Goal: Task Accomplishment & Management: Use online tool/utility

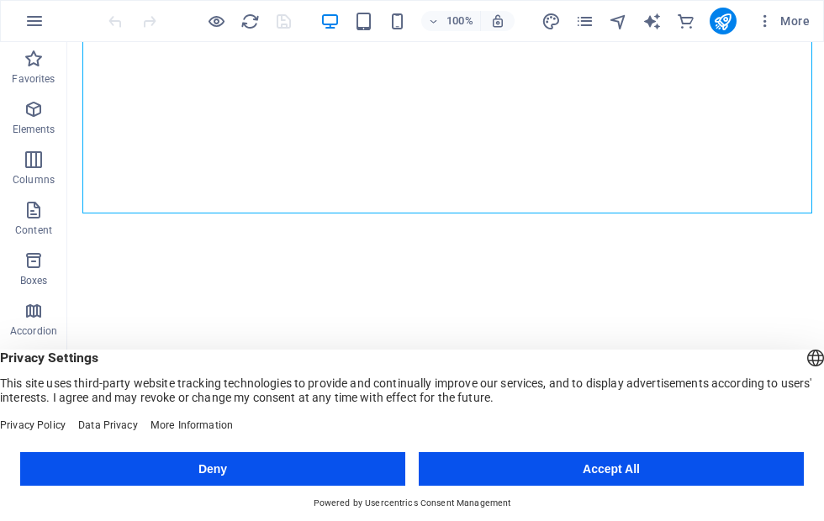
scroll to position [465, 0]
click at [609, 475] on button "Accept All" at bounding box center [611, 469] width 385 height 34
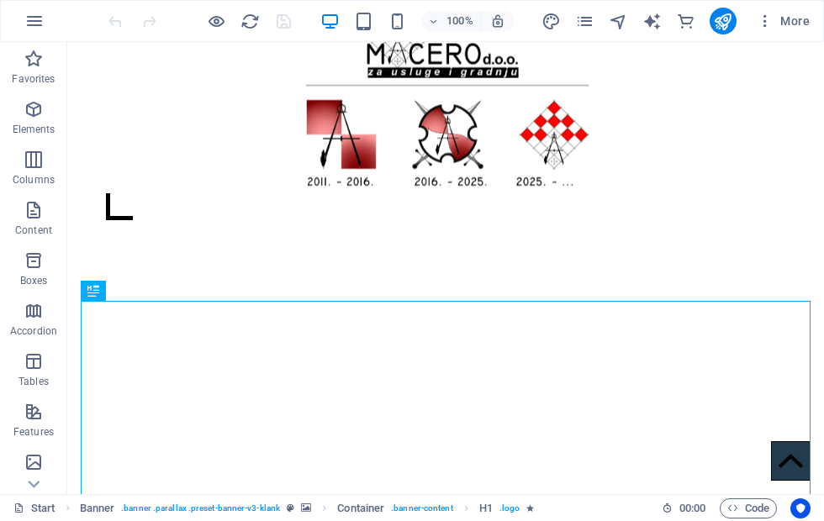
scroll to position [0, 0]
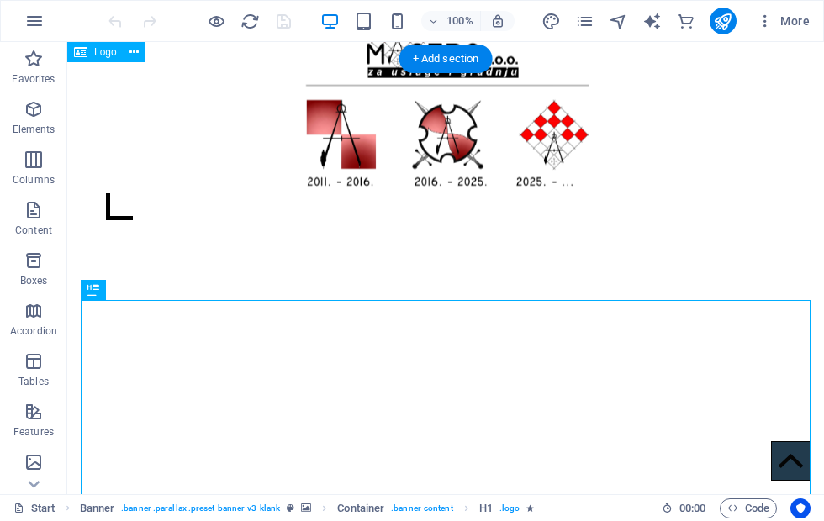
click at [466, 123] on div at bounding box center [446, 96] width 2144 height 223
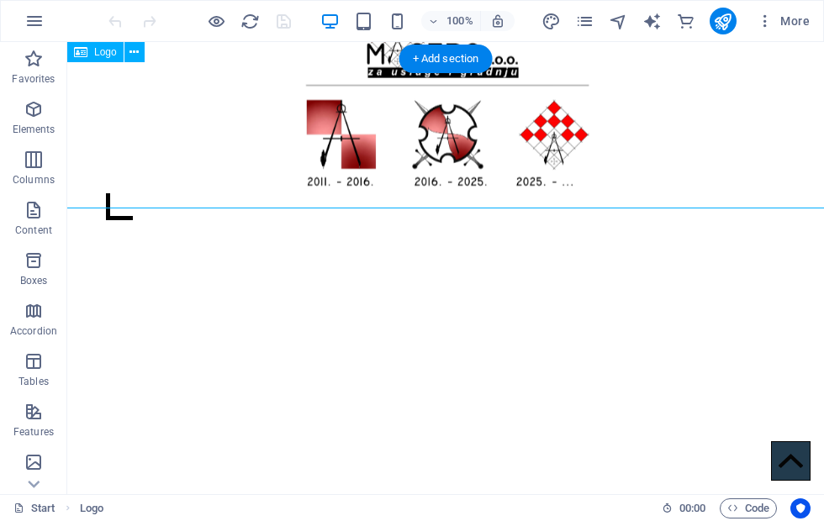
click at [108, 55] on span "Logo" at bounding box center [105, 52] width 23 height 10
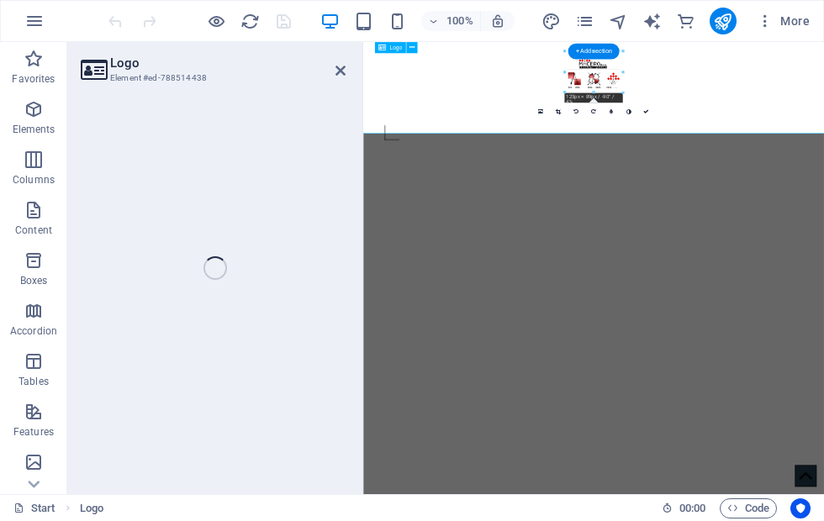
select select "px"
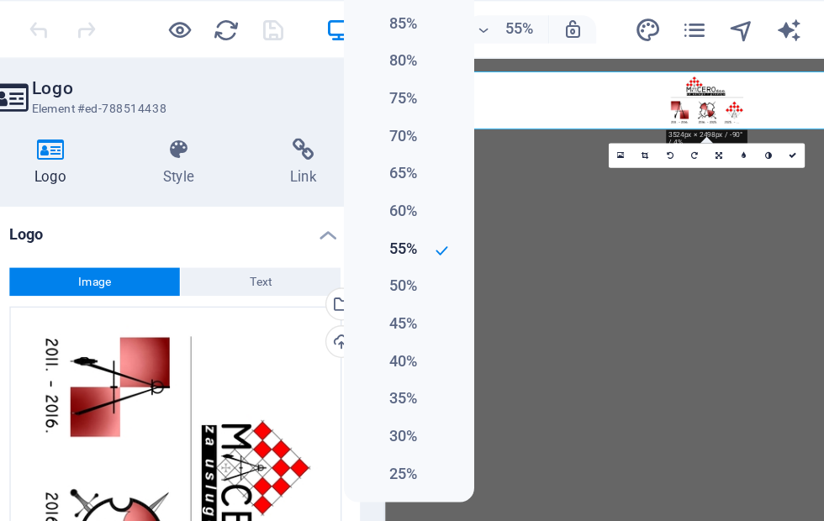
click at [344, 41] on h6 "80%" at bounding box center [365, 44] width 43 height 20
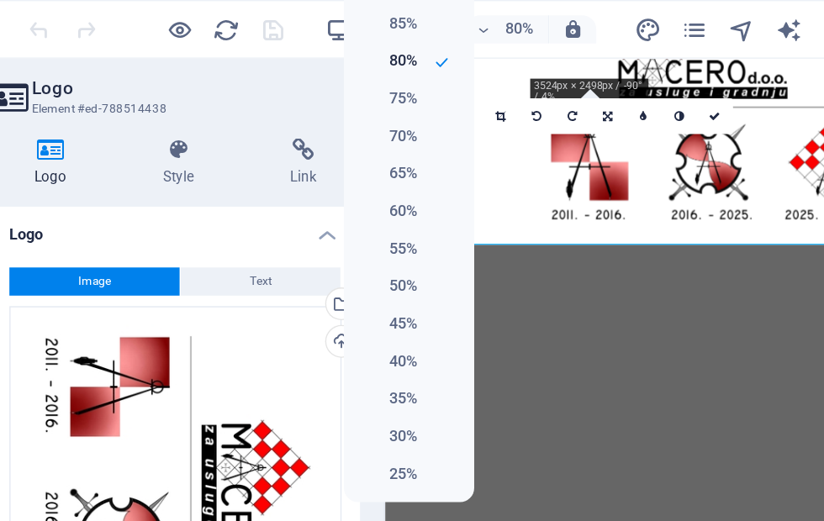
click at [334, 314] on li "30%" at bounding box center [380, 312] width 93 height 27
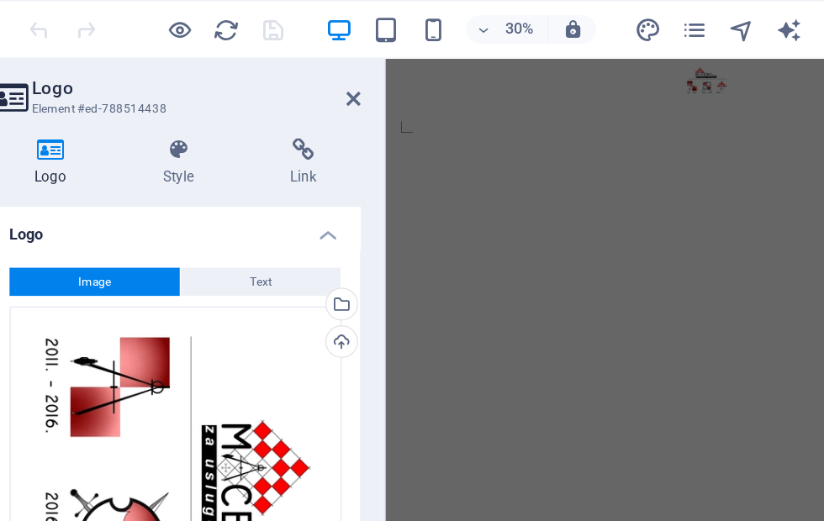
scroll to position [-106, 0]
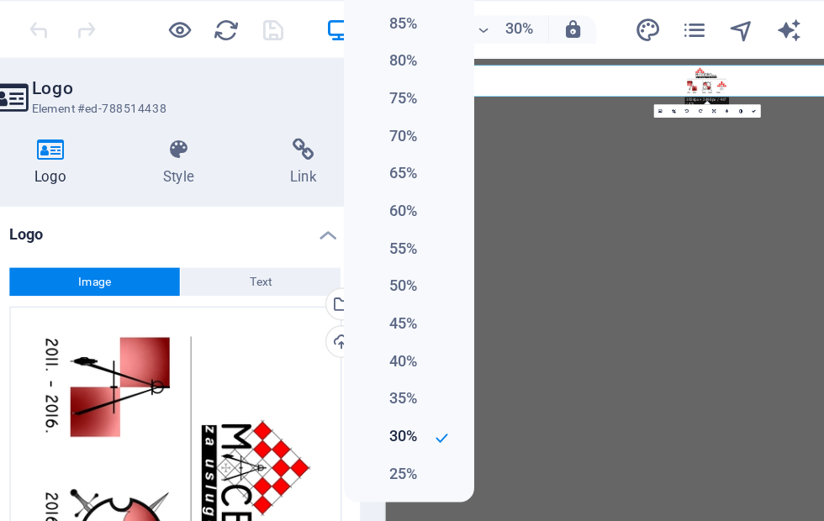
scroll to position [0, 0]
click at [350, 19] on div at bounding box center [412, 260] width 824 height 521
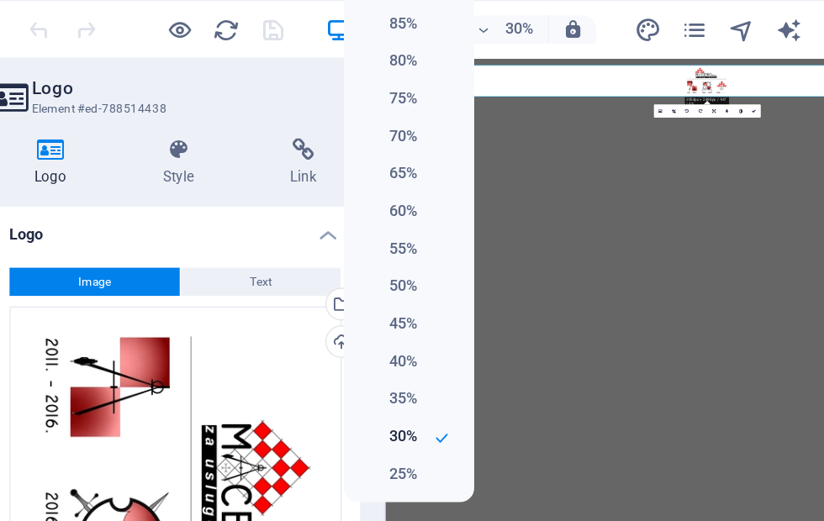
click at [334, 326] on li "25%" at bounding box center [380, 339] width 93 height 27
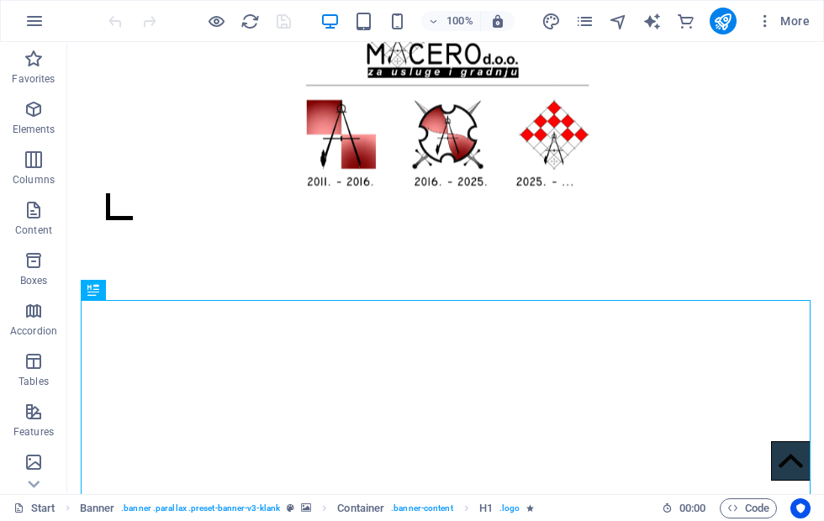
click at [45, 119] on span "Elements" at bounding box center [33, 119] width 67 height 40
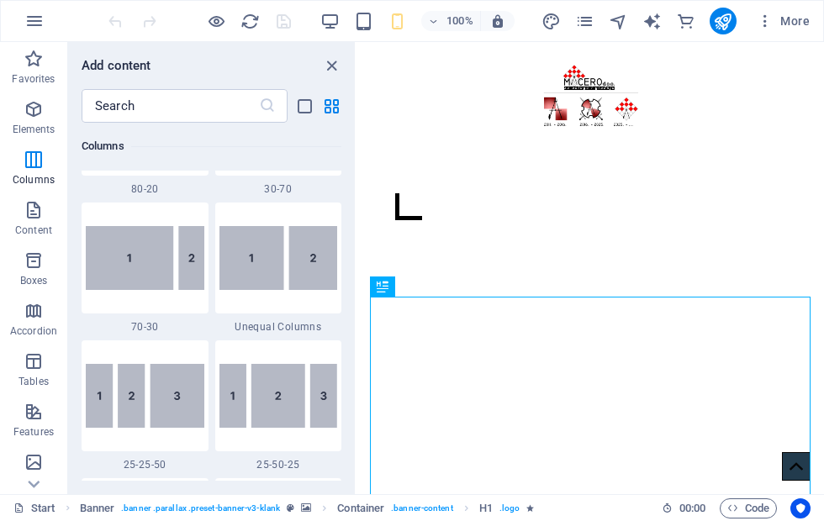
scroll to position [1457, 0]
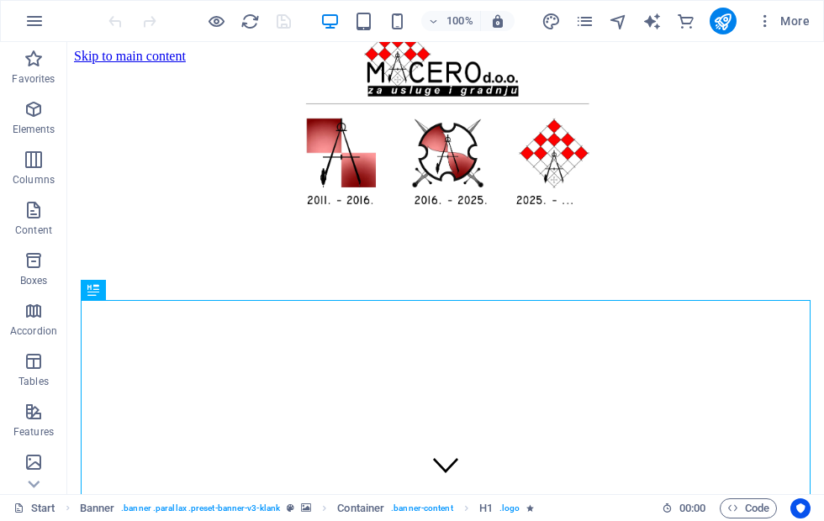
click at [60, 314] on span "Accordion" at bounding box center [33, 321] width 67 height 40
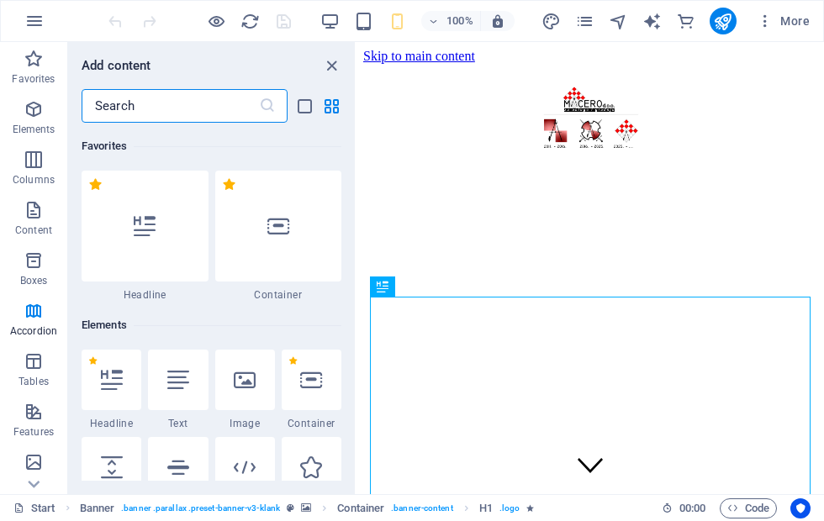
click at [31, 274] on p "Boxes" at bounding box center [34, 280] width 28 height 13
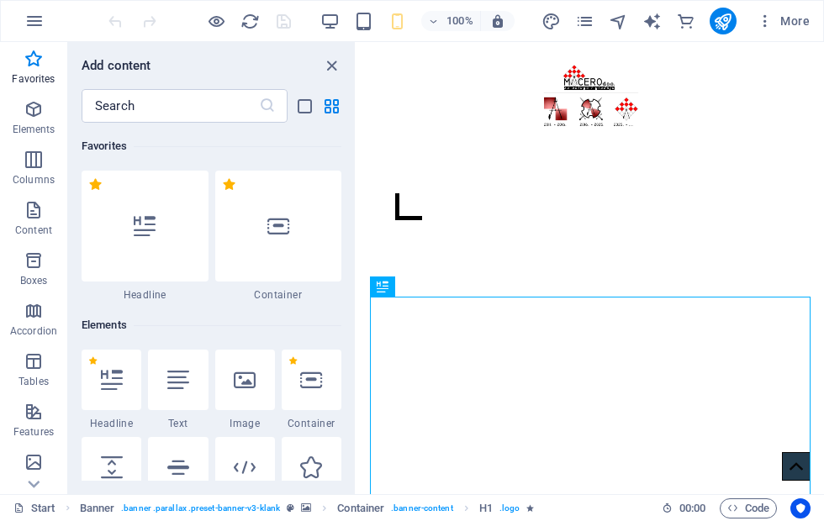
click at [38, 112] on icon "button" at bounding box center [34, 109] width 20 height 20
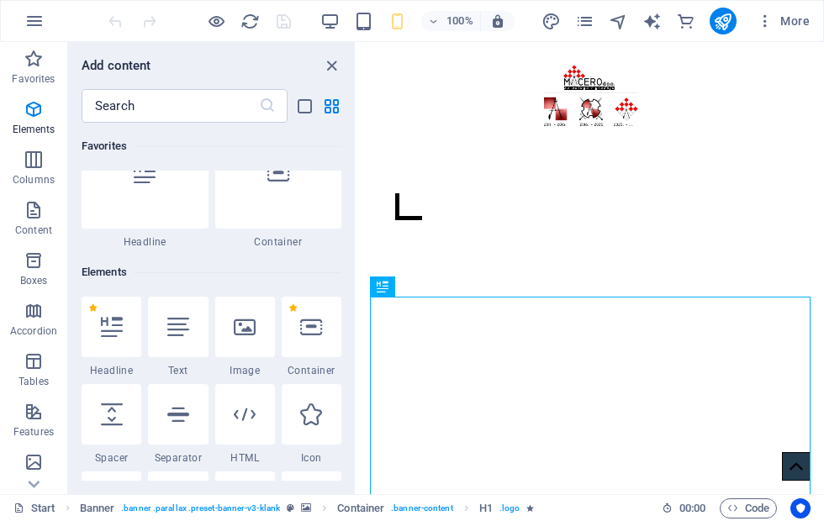
scroll to position [179, 0]
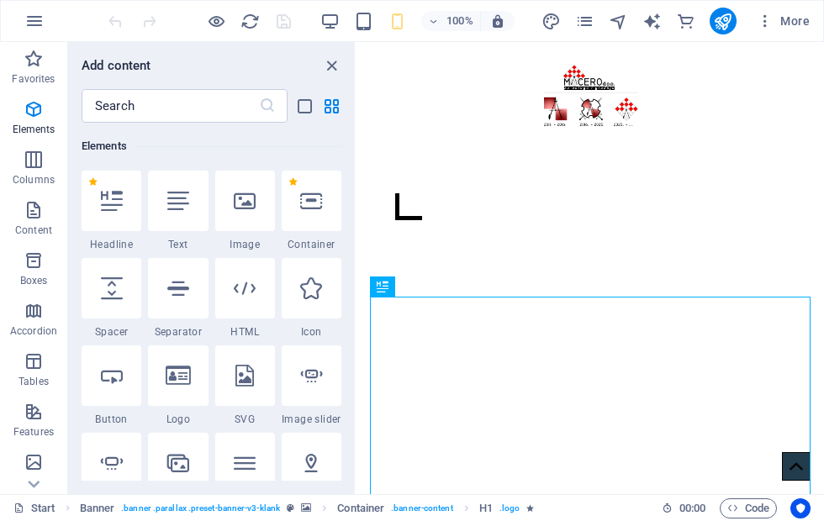
click at [40, 167] on icon "button" at bounding box center [34, 160] width 20 height 20
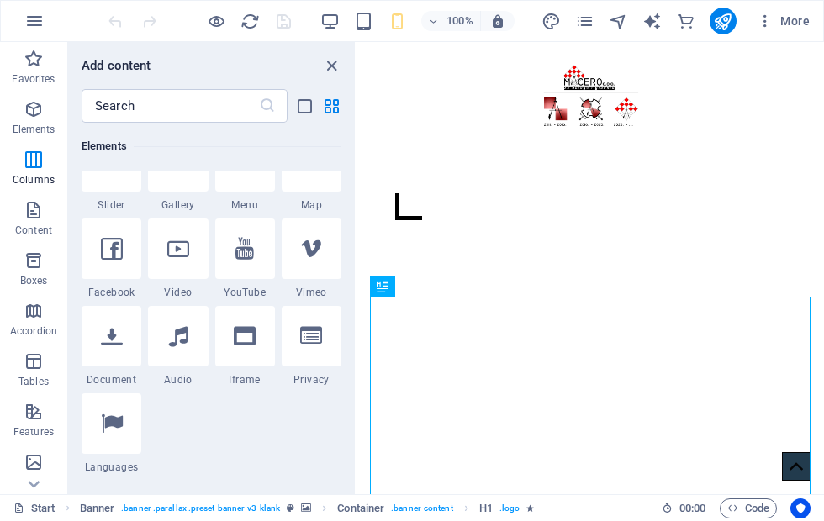
scroll to position [832, 0]
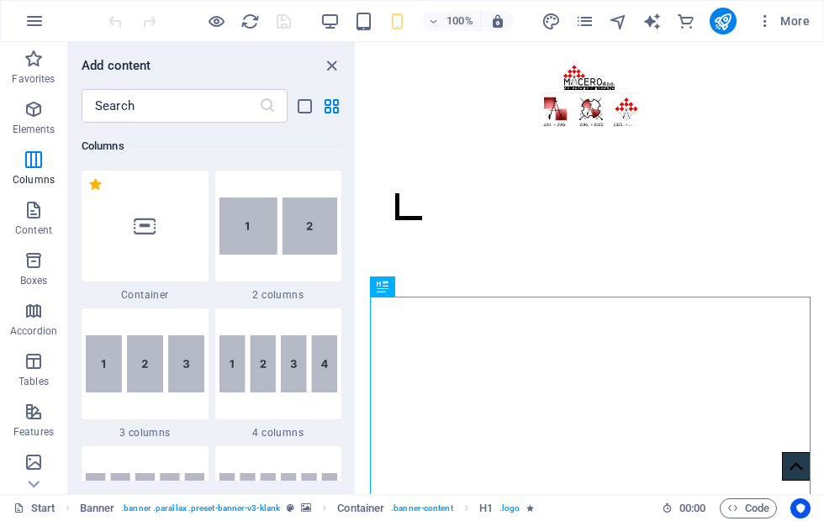
click at [40, 221] on span "Content" at bounding box center [33, 220] width 67 height 40
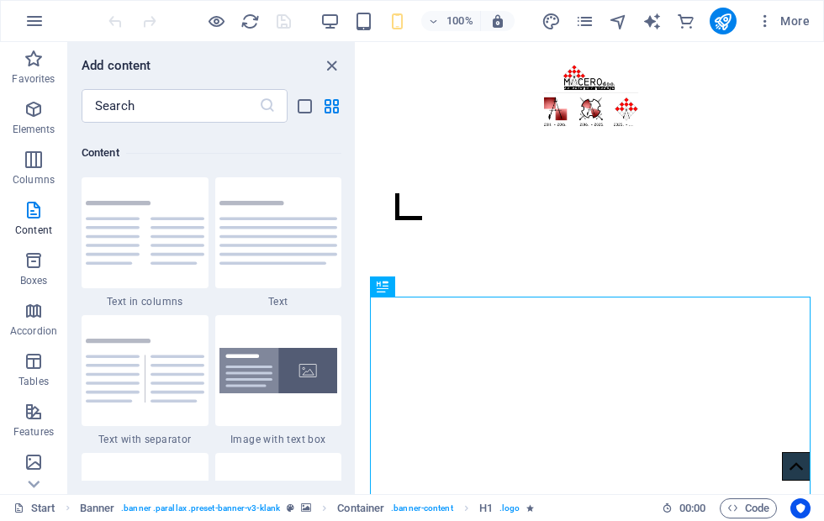
scroll to position [2942, 0]
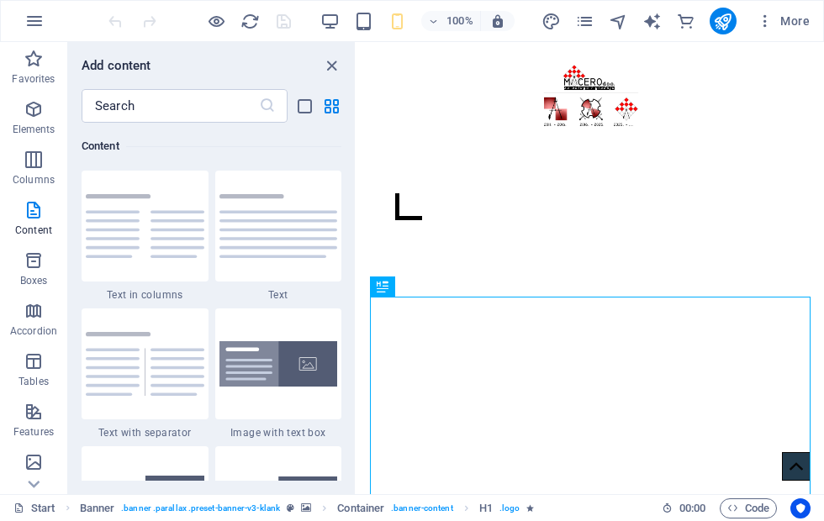
click at [32, 275] on p "Boxes" at bounding box center [34, 280] width 28 height 13
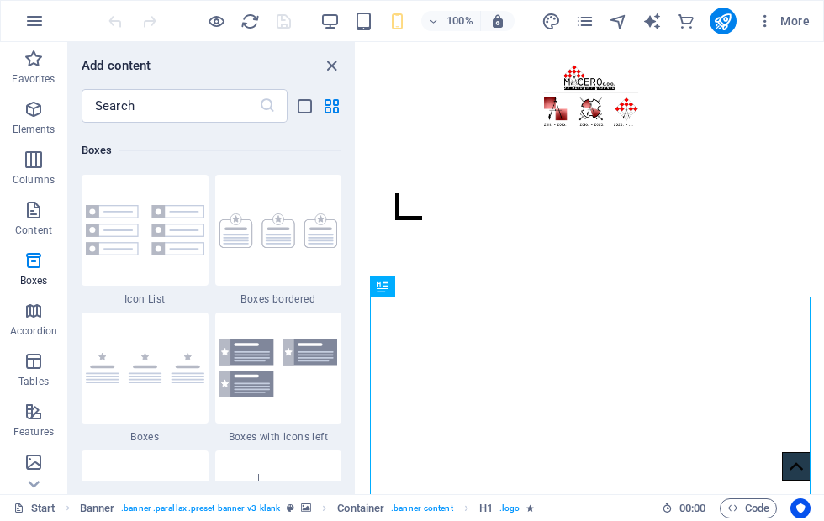
scroll to position [4638, 0]
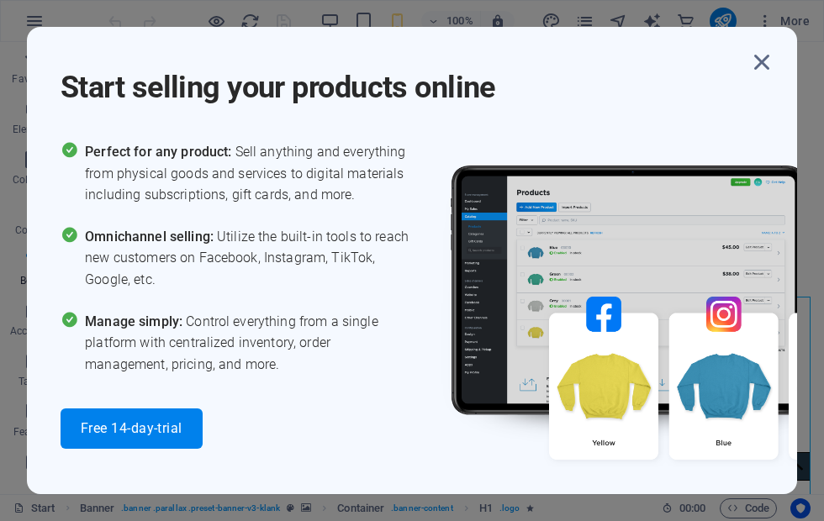
click at [758, 66] on icon "button" at bounding box center [762, 62] width 30 height 30
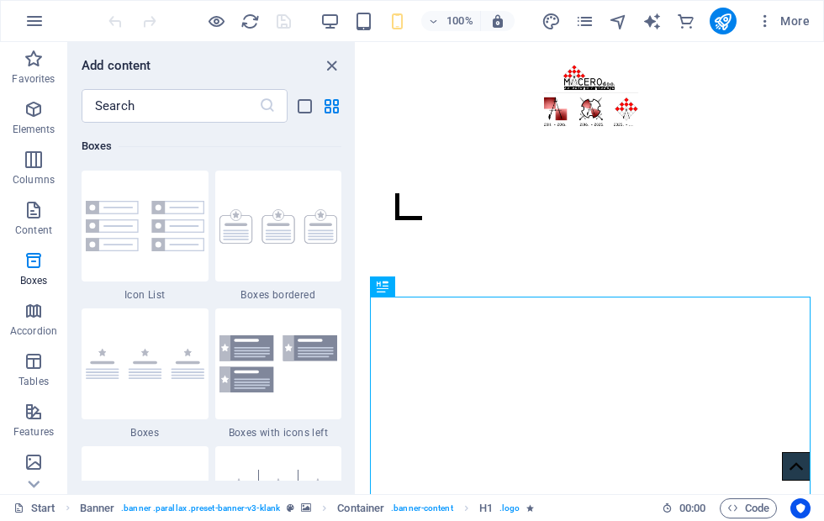
click at [36, 365] on icon "button" at bounding box center [34, 361] width 20 height 20
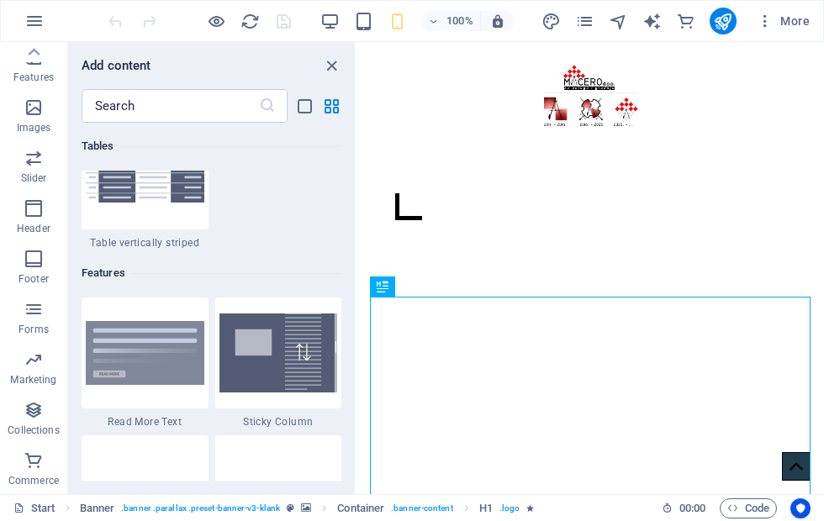
scroll to position [355, 0]
click at [35, 465] on icon "button" at bounding box center [34, 461] width 20 height 20
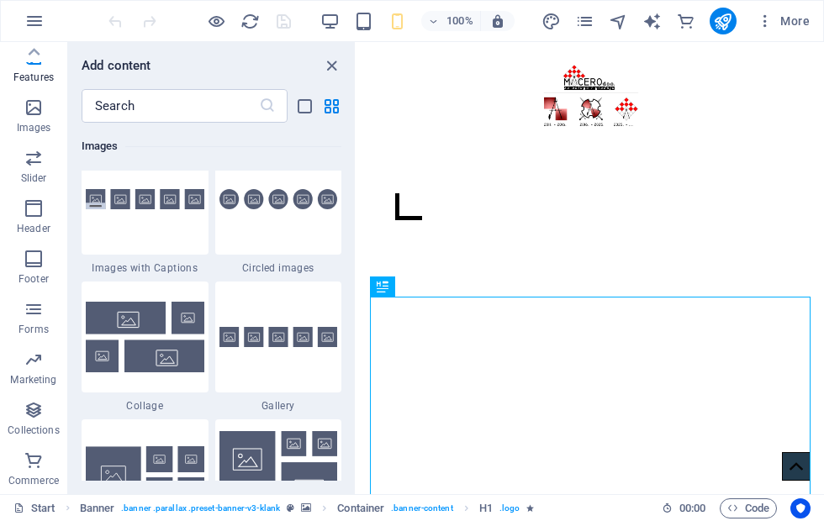
scroll to position [16205, 0]
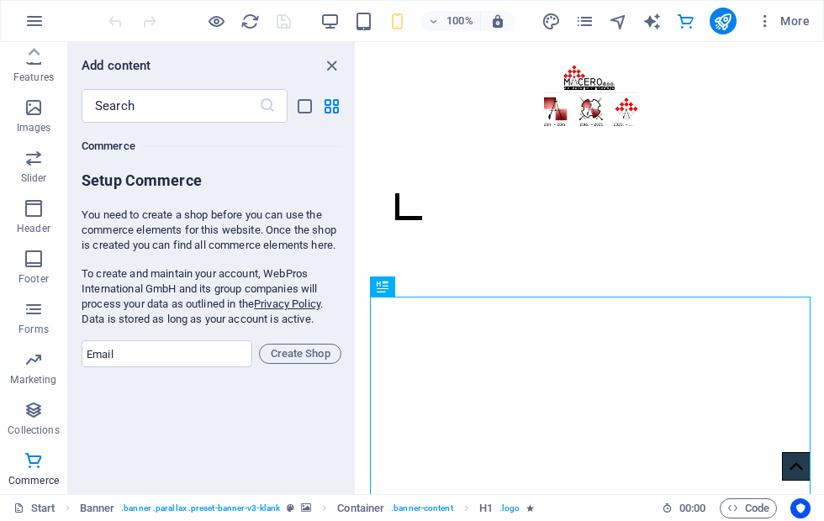
click at [37, 420] on icon "button" at bounding box center [34, 410] width 20 height 20
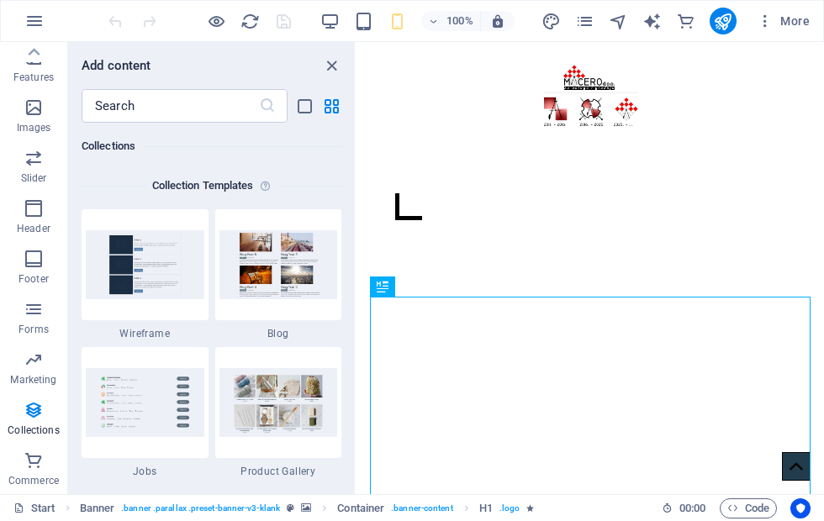
scroll to position [15393, 0]
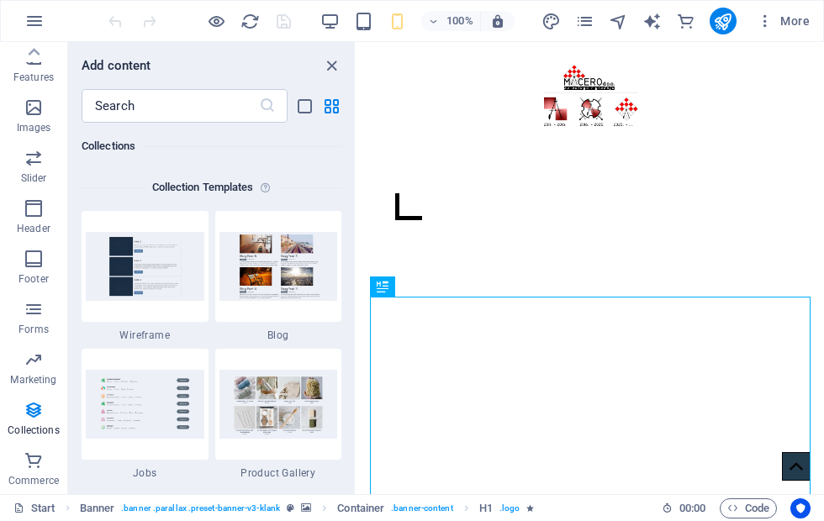
click at [31, 362] on icon "button" at bounding box center [34, 360] width 20 height 20
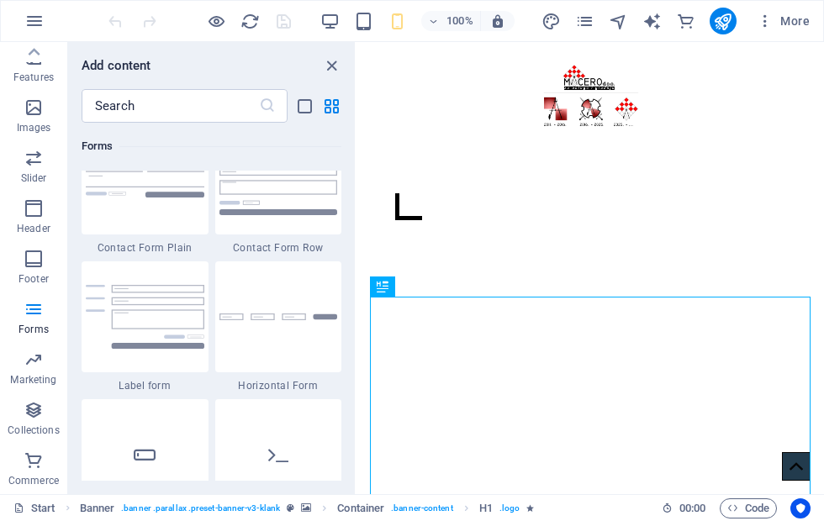
scroll to position [12461, 0]
click at [35, 269] on span "Footer" at bounding box center [33, 269] width 67 height 40
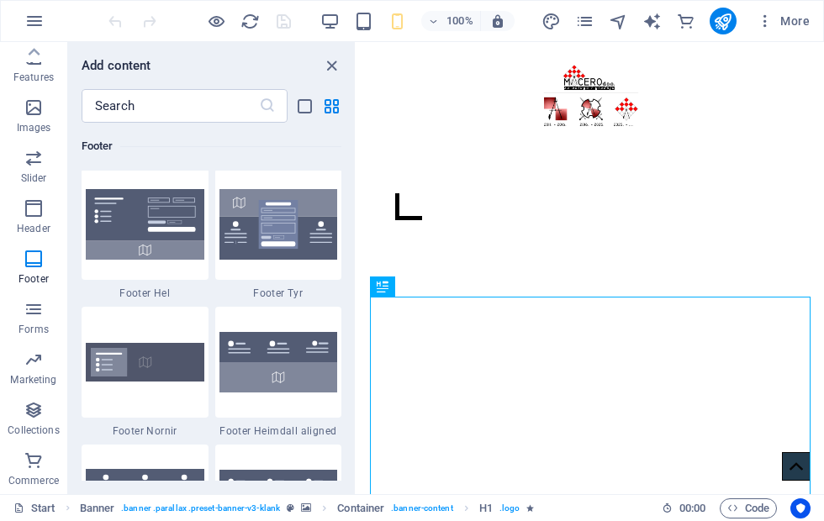
scroll to position [11132, 0]
